Goal: Transaction & Acquisition: Purchase product/service

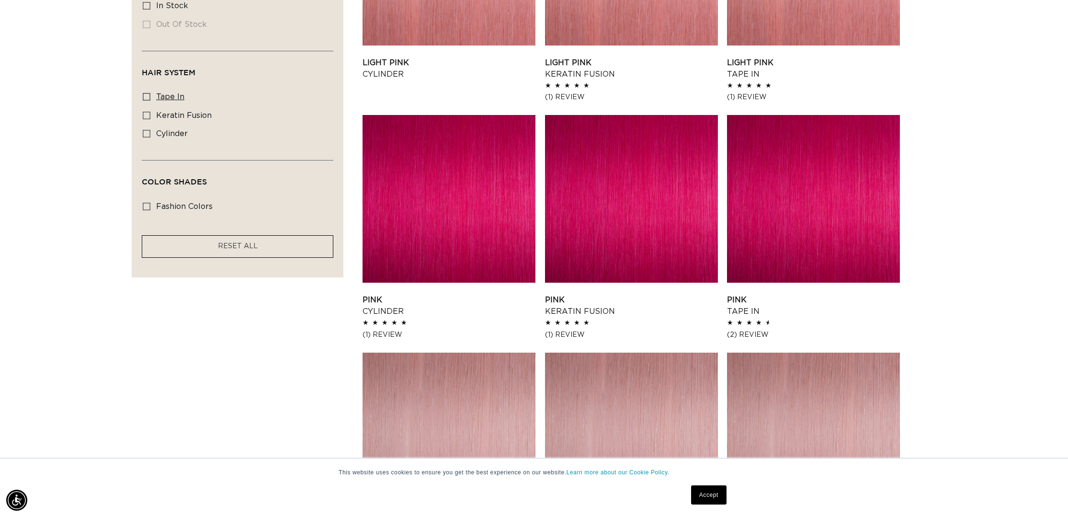
scroll to position [0, 1703]
click at [148, 93] on icon at bounding box center [147, 97] width 8 height 8
click at [148, 93] on input "tape in tape in (8 products)" at bounding box center [147, 97] width 8 height 8
checkbox input "true"
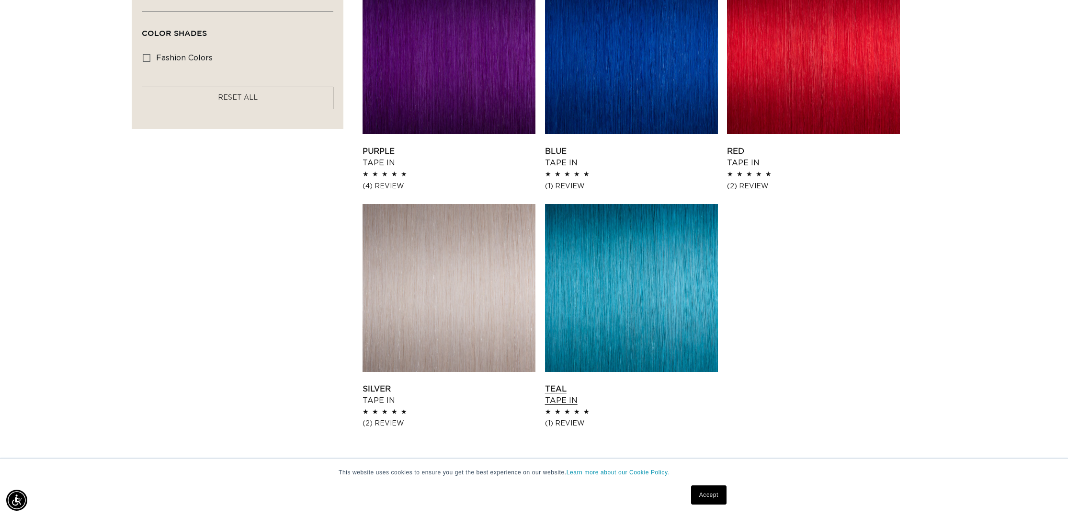
scroll to position [0, 1703]
click at [547, 396] on link "Teal Tape In" at bounding box center [631, 394] width 173 height 23
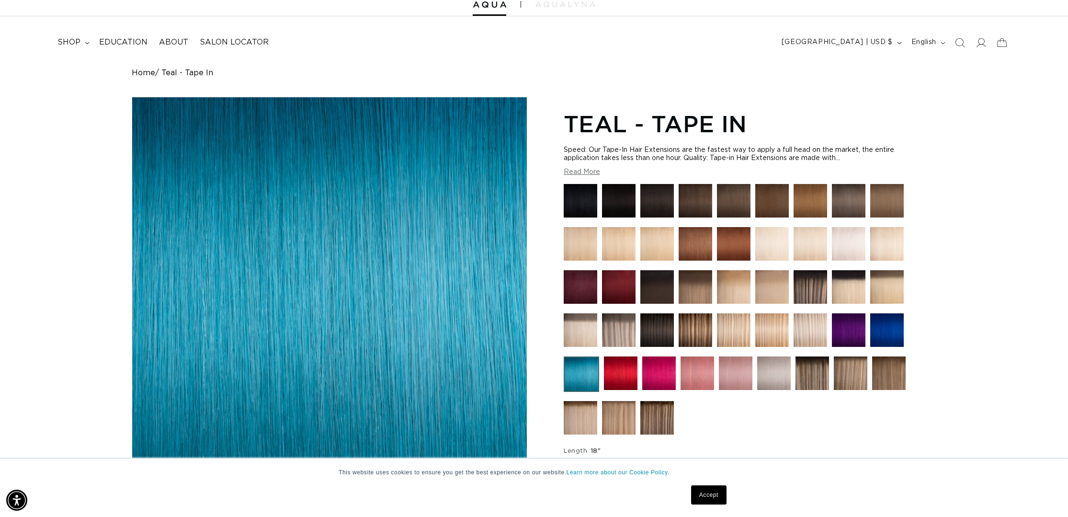
scroll to position [39, 0]
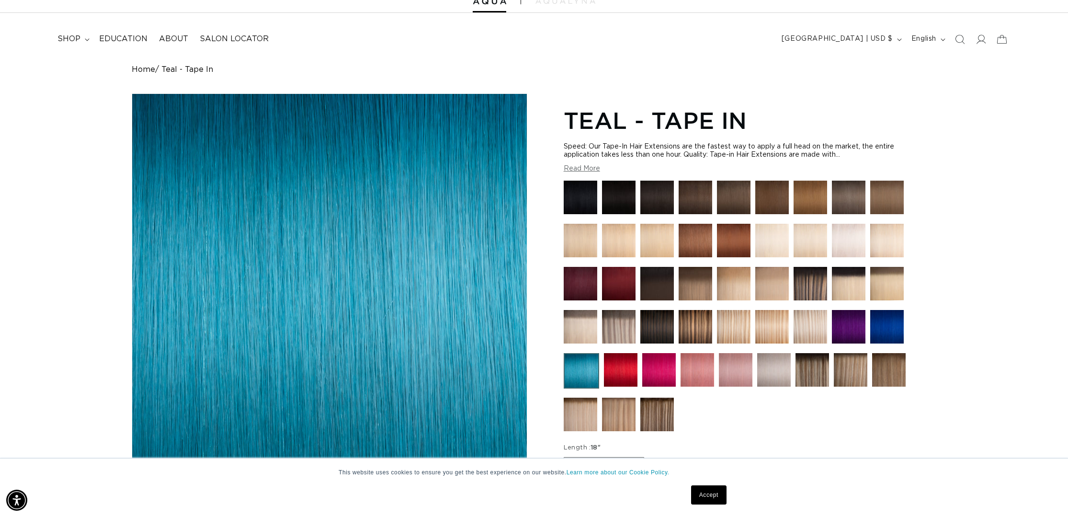
click at [894, 325] on img at bounding box center [887, 327] width 34 height 34
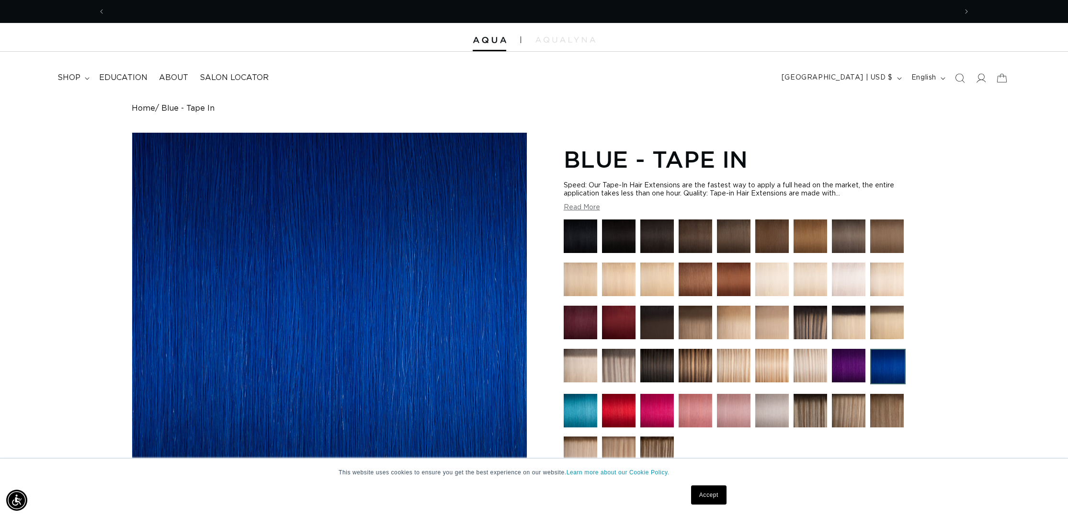
scroll to position [0, 1703]
